Goal: Answer question/provide support

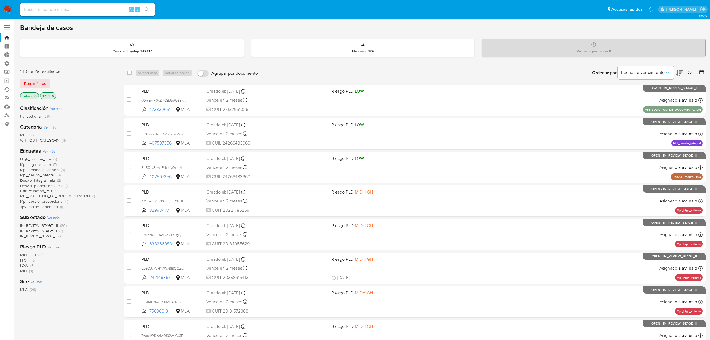
click at [6, 10] on img at bounding box center [8, 10] width 10 height 10
click at [27, 135] on span "MPI (18)" at bounding box center [26, 134] width 13 height 5
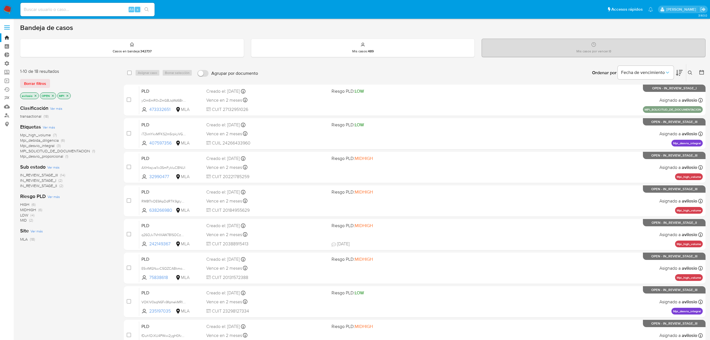
click at [682, 74] on icon at bounding box center [679, 72] width 7 height 7
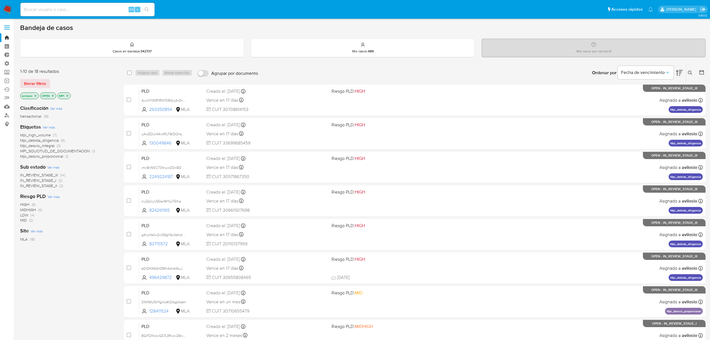
click at [92, 10] on input at bounding box center [87, 9] width 134 height 7
paste input "4yxVY0NR1RN70BGxj4xZnjxr"
click at [91, 9] on input "4yxVY0NR1RN70BGxj4xZnjxr" at bounding box center [87, 9] width 134 height 7
type input "4yxVY0NR1RN70BGxj4xZnjxr"
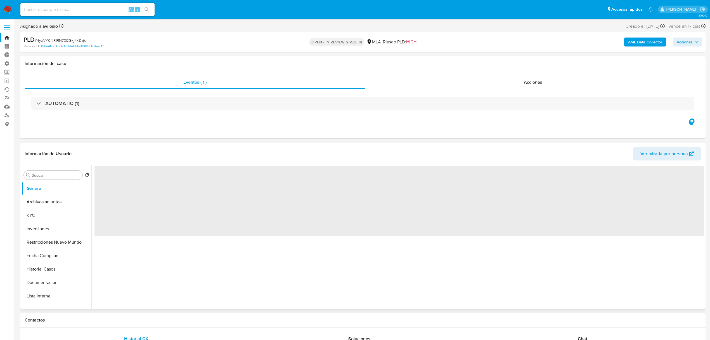
select select "10"
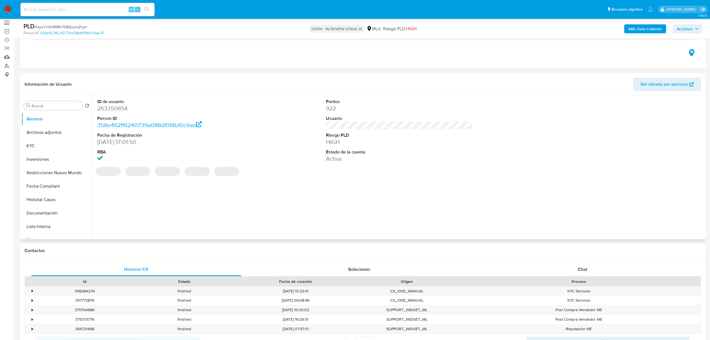
scroll to position [74, 0]
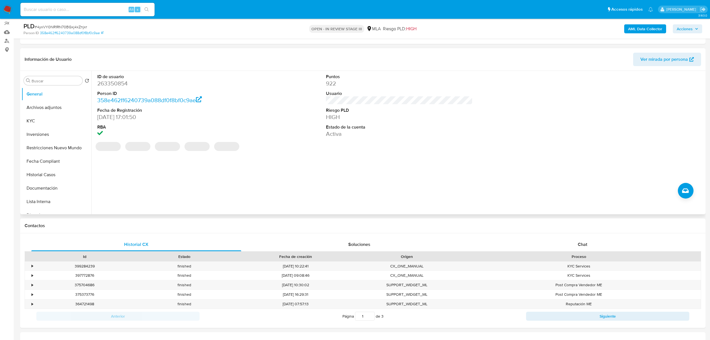
click at [607, 242] on div "Chat" at bounding box center [583, 243] width 210 height 13
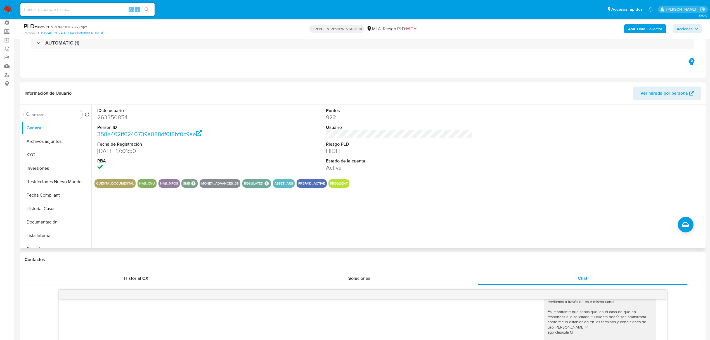
scroll to position [37, 0]
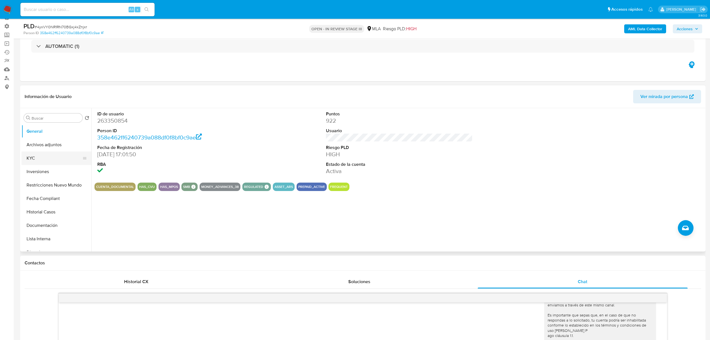
click at [49, 159] on button "KYC" at bounding box center [54, 157] width 65 height 13
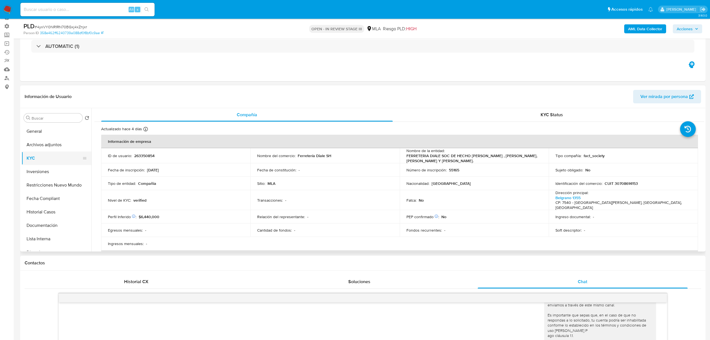
click at [41, 155] on button "KYC" at bounding box center [54, 157] width 65 height 13
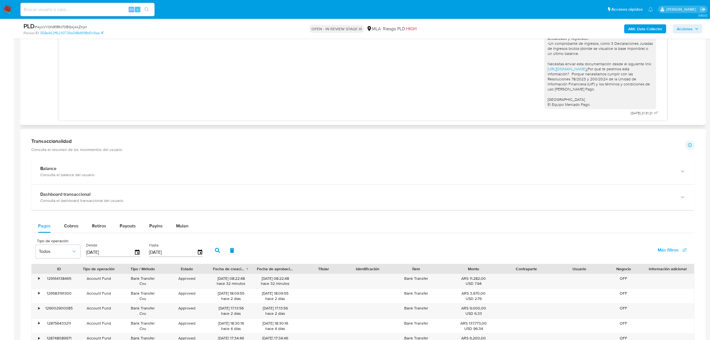
scroll to position [447, 0]
click at [246, 86] on div "Hola, para que sigas recibiendo rendimientos y que tu cuenta no quede deshabili…" at bounding box center [363, 42] width 595 height 149
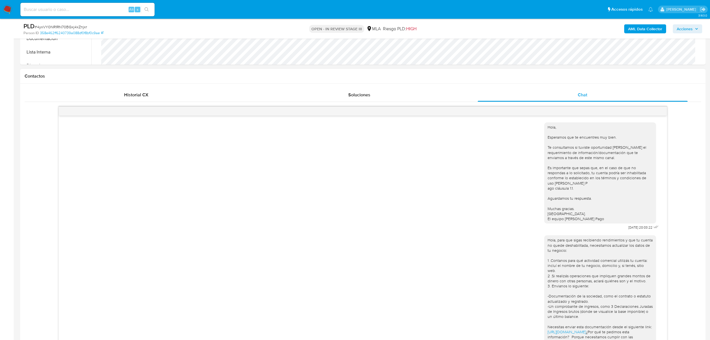
scroll to position [37, 0]
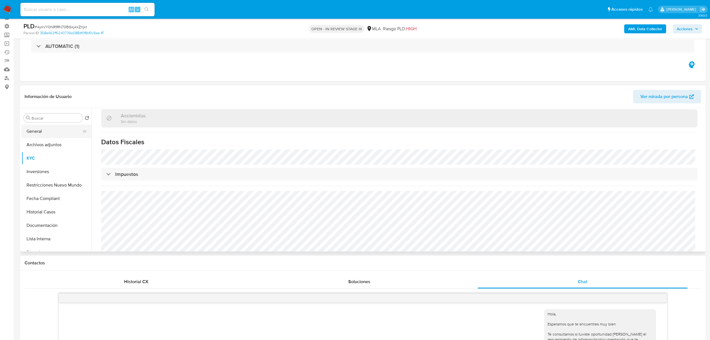
click at [45, 131] on button "General" at bounding box center [54, 130] width 65 height 13
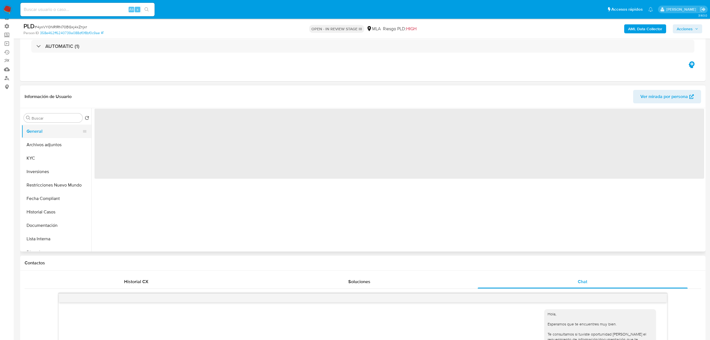
scroll to position [0, 0]
